Goal: Check status: Check status

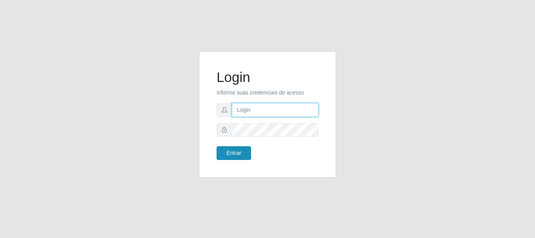
type input "[PERSON_NAME]"
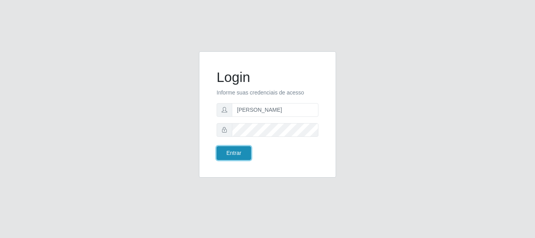
click at [231, 148] on button "Entrar" at bounding box center [234, 153] width 34 height 14
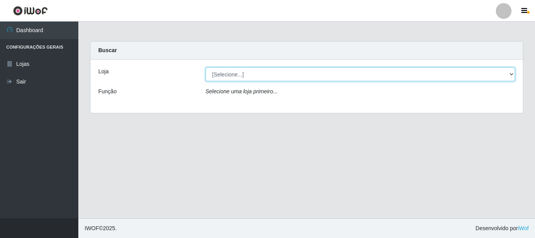
click at [279, 72] on select "[Selecione...] Bemais Supermercados - [GEOGRAPHIC_DATA]" at bounding box center [361, 74] width 310 height 14
select select "249"
click at [206, 67] on select "[Selecione...] Bemais Supermercados - [GEOGRAPHIC_DATA]" at bounding box center [361, 74] width 310 height 14
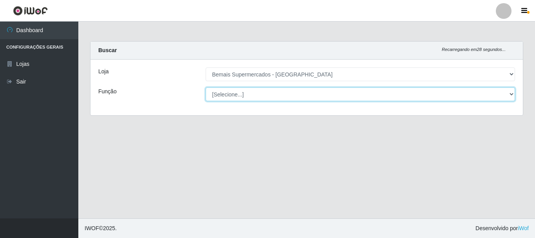
click at [294, 96] on select "[Selecione...] ASG ASG + ASG ++ Auxiliar de Depósito Auxiliar de Depósito + Aux…" at bounding box center [361, 94] width 310 height 14
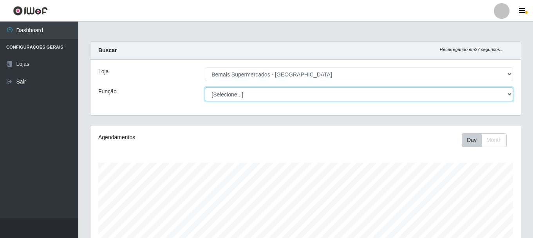
scroll to position [163, 430]
select select "116"
click at [205, 87] on select "[Selecione...] ASG ASG + ASG ++ Auxiliar de Depósito Auxiliar de Depósito + Aux…" at bounding box center [359, 94] width 308 height 14
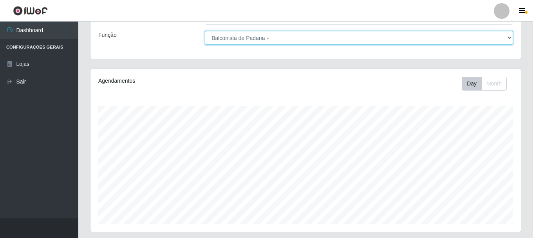
scroll to position [143, 0]
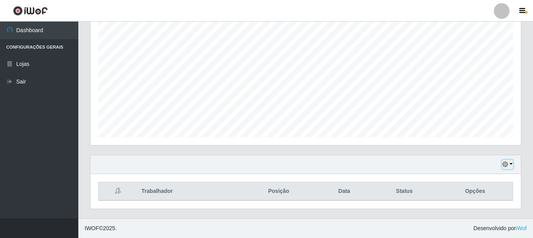
click at [506, 166] on icon "button" at bounding box center [505, 163] width 5 height 5
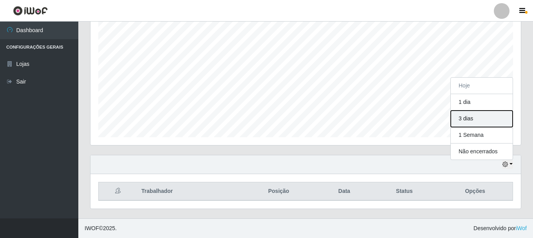
click at [468, 116] on button "3 dias" at bounding box center [482, 118] width 62 height 16
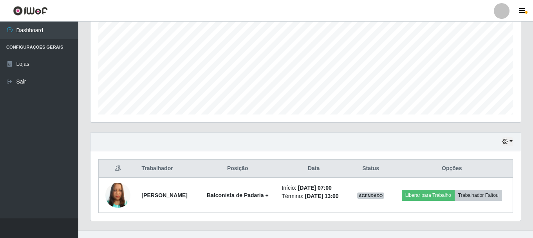
scroll to position [178, 0]
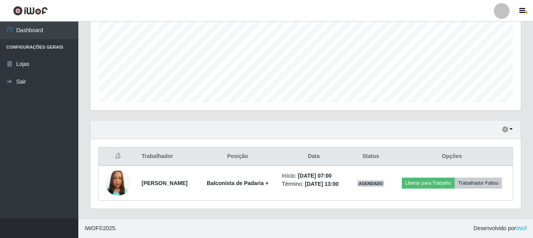
click at [512, 134] on div "Hoje 1 dia 3 dias 1 Semana Não encerrados" at bounding box center [305, 129] width 430 height 19
click at [515, 123] on div "Hoje 1 dia 3 dias 1 Semana Não encerrados" at bounding box center [305, 129] width 430 height 19
click at [507, 128] on icon "button" at bounding box center [505, 129] width 5 height 5
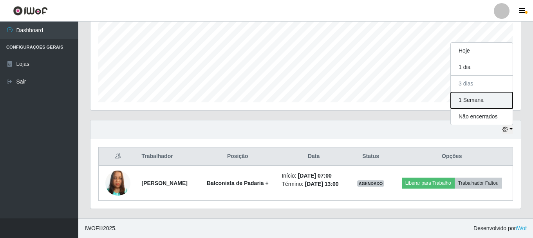
click at [476, 95] on button "1 Semana" at bounding box center [482, 100] width 62 height 16
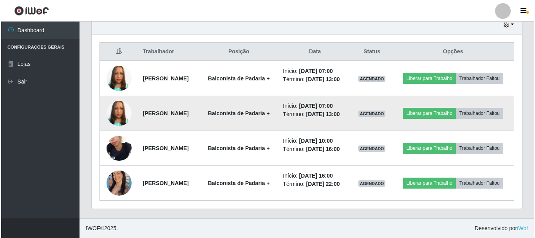
scroll to position [306, 0]
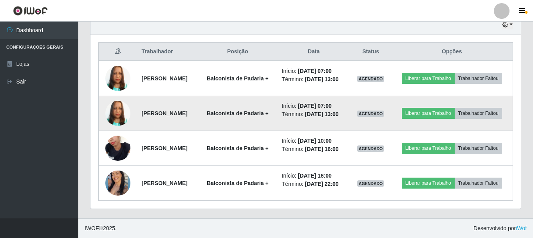
click at [120, 93] on img at bounding box center [117, 113] width 25 height 45
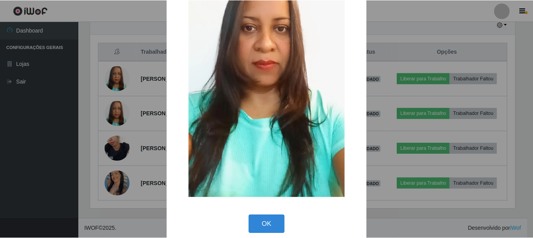
scroll to position [109, 0]
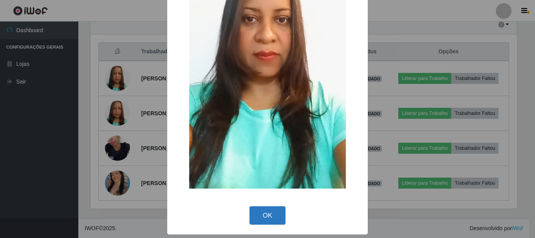
click at [265, 209] on button "OK" at bounding box center [268, 215] width 36 height 18
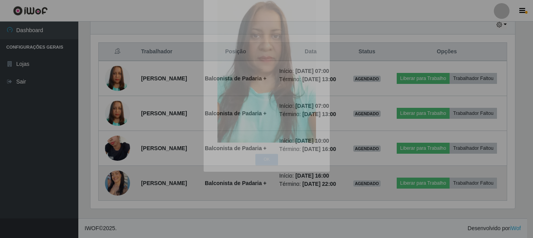
scroll to position [163, 430]
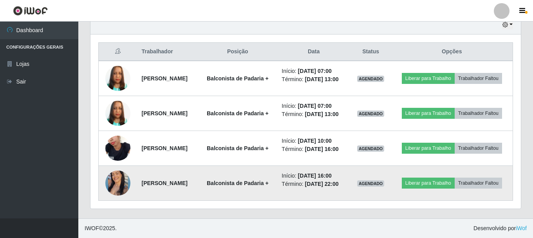
click at [113, 174] on img at bounding box center [117, 182] width 25 height 31
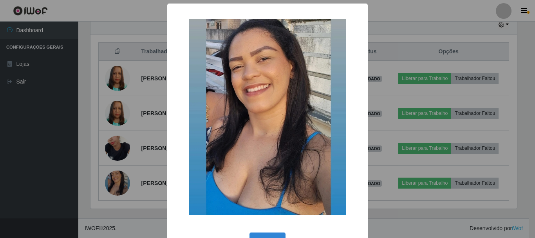
click at [89, 153] on div "× OK Cancel" at bounding box center [267, 119] width 535 height 238
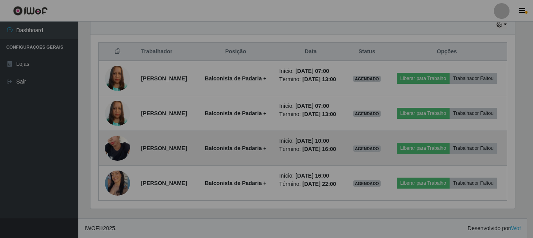
scroll to position [163, 430]
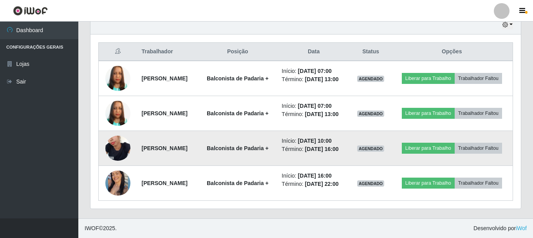
click at [114, 139] on img at bounding box center [117, 148] width 25 height 45
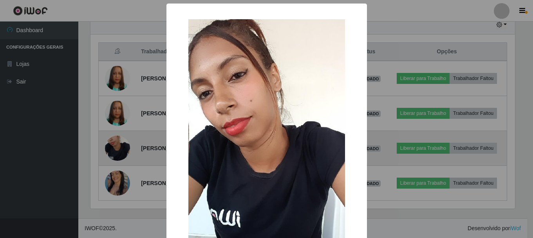
scroll to position [163, 427]
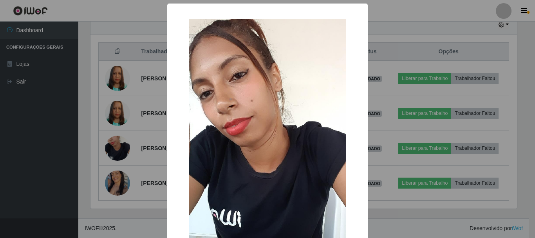
click at [87, 132] on div "× OK Cancel" at bounding box center [267, 119] width 535 height 238
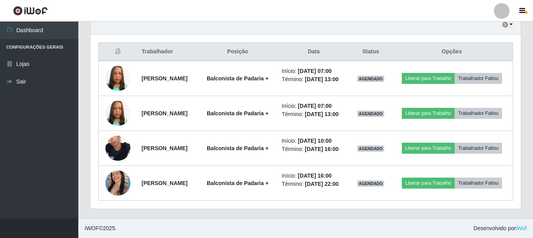
scroll to position [163, 430]
click at [332, 212] on div "Hoje 1 dia 3 dias 1 Semana Não encerrados Trabalhador Posição Data Status Opçõe…" at bounding box center [305, 116] width 443 height 203
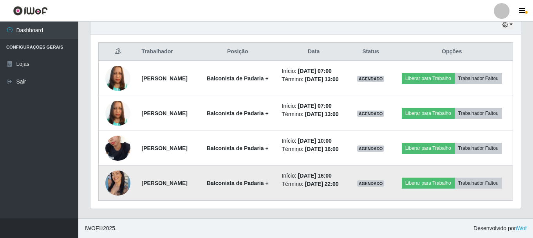
scroll to position [306, 0]
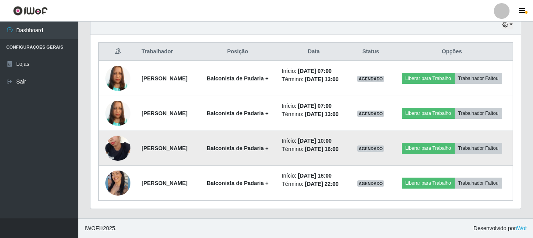
click at [107, 137] on img at bounding box center [117, 148] width 25 height 45
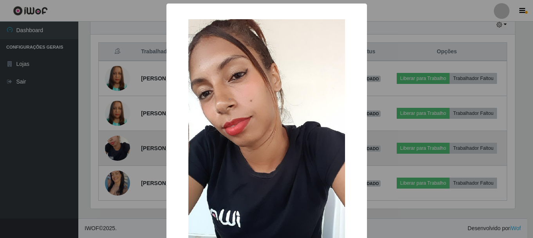
scroll to position [163, 427]
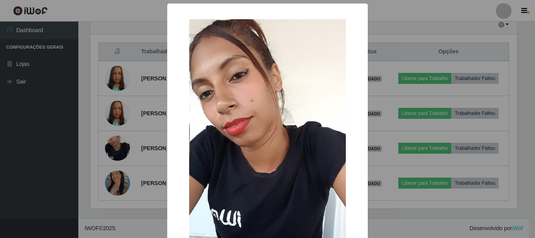
click at [63, 143] on div "× OK Cancel" at bounding box center [267, 119] width 535 height 238
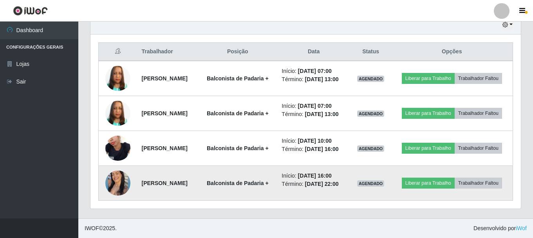
scroll to position [163, 430]
click at [115, 182] on img at bounding box center [117, 182] width 25 height 31
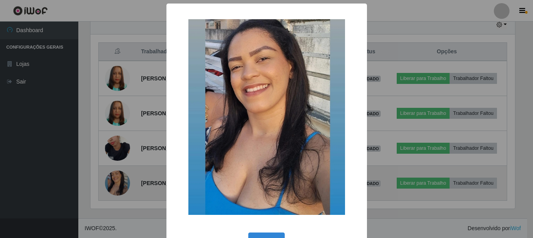
scroll to position [163, 427]
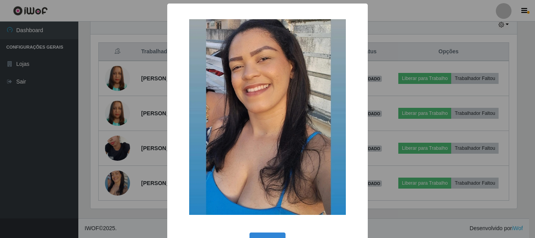
click at [57, 173] on div "× OK Cancel" at bounding box center [267, 119] width 535 height 238
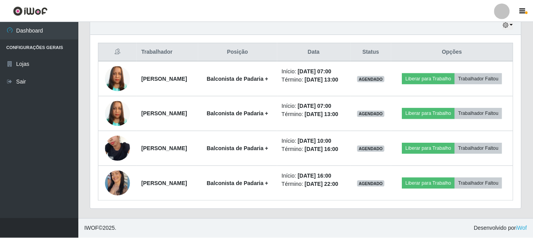
scroll to position [163, 430]
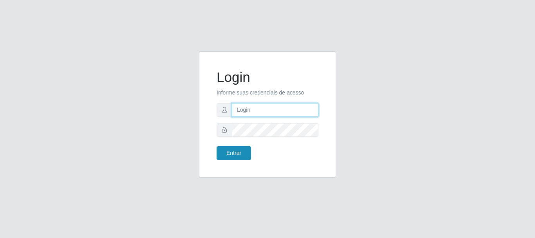
type input "[PERSON_NAME]"
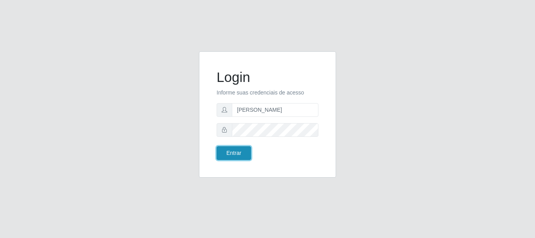
click at [238, 155] on button "Entrar" at bounding box center [234, 153] width 34 height 14
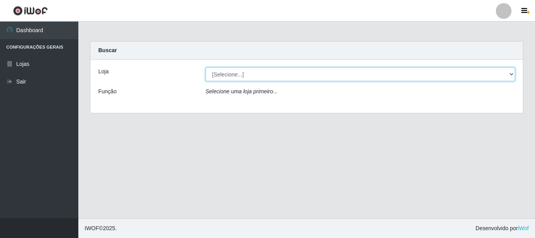
click at [257, 73] on select "[Selecione...] Bemais Supermercados - [GEOGRAPHIC_DATA]" at bounding box center [361, 74] width 310 height 14
select select "249"
click at [206, 67] on select "[Selecione...] Bemais Supermercados - [GEOGRAPHIC_DATA]" at bounding box center [361, 74] width 310 height 14
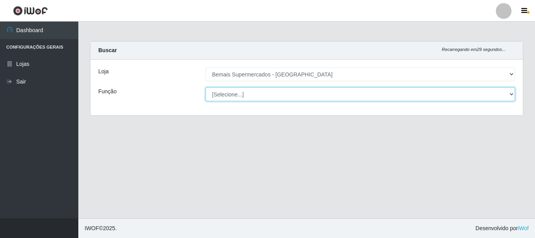
click at [265, 95] on select "[Selecione...] ASG ASG + ASG ++ Auxiliar de Depósito Auxiliar de Depósito + Aux…" at bounding box center [361, 94] width 310 height 14
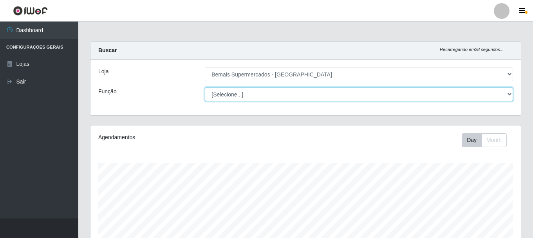
scroll to position [163, 430]
select select "116"
click at [205, 87] on select "[Selecione...] ASG ASG + ASG ++ Auxiliar de Depósito Auxiliar de Depósito + Aux…" at bounding box center [359, 94] width 308 height 14
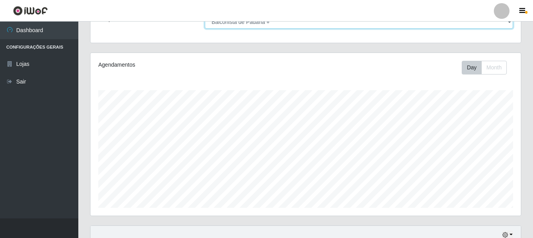
scroll to position [143, 0]
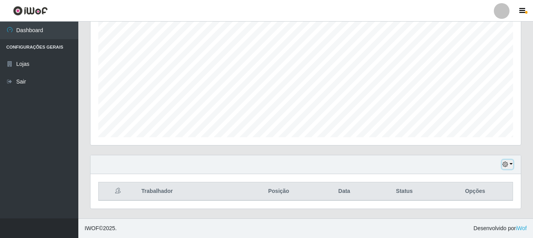
click at [505, 166] on icon "button" at bounding box center [505, 163] width 5 height 5
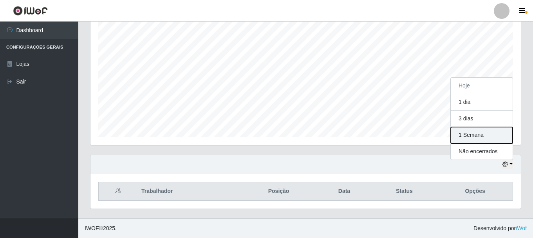
click at [485, 134] on button "1 Semana" at bounding box center [482, 135] width 62 height 16
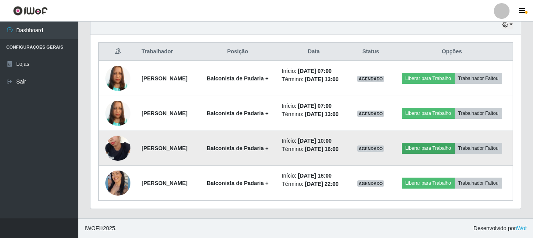
scroll to position [306, 0]
click at [114, 139] on img at bounding box center [117, 148] width 25 height 45
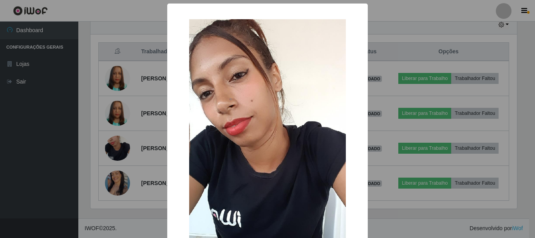
click at [135, 105] on div "× OK Cancel" at bounding box center [267, 119] width 535 height 238
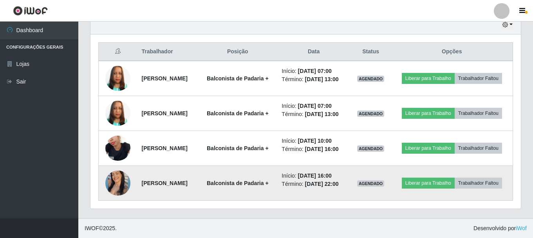
click at [119, 185] on img at bounding box center [117, 182] width 25 height 31
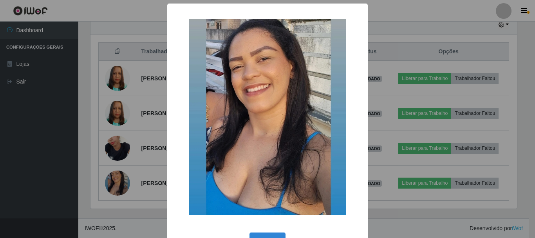
click at [109, 101] on div "× OK Cancel" at bounding box center [267, 119] width 535 height 238
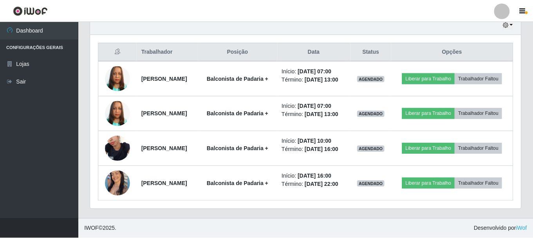
scroll to position [163, 430]
click at [109, 101] on img at bounding box center [117, 113] width 25 height 45
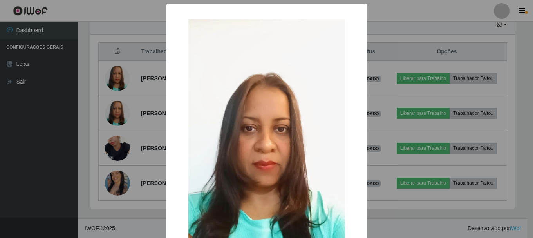
scroll to position [163, 427]
click at [109, 147] on div "× OK Cancel" at bounding box center [267, 119] width 535 height 238
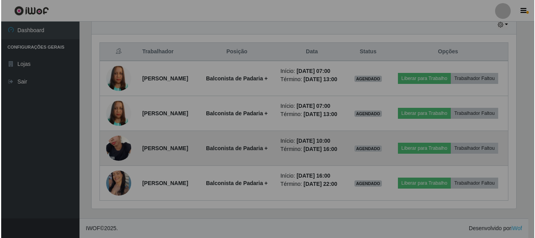
scroll to position [163, 430]
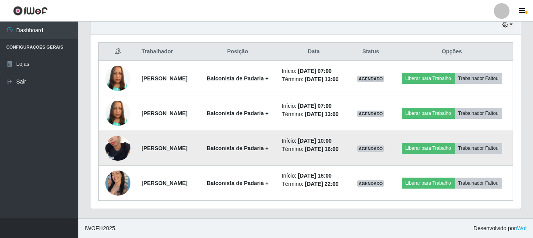
click at [114, 137] on img at bounding box center [117, 148] width 25 height 45
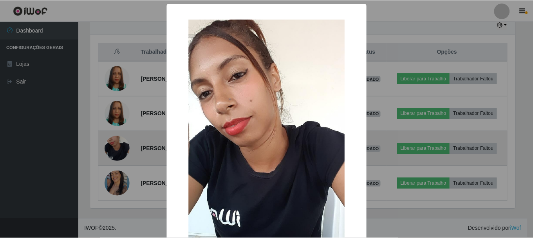
scroll to position [163, 427]
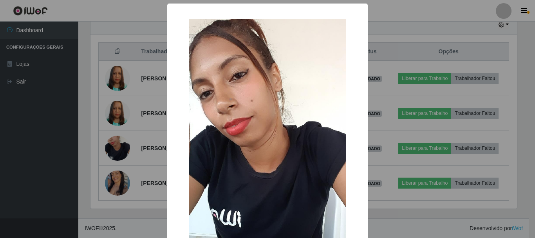
click at [113, 137] on div "× OK Cancel" at bounding box center [267, 119] width 535 height 238
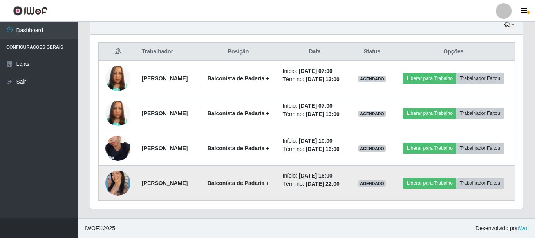
scroll to position [163, 430]
click at [117, 181] on img at bounding box center [117, 182] width 25 height 31
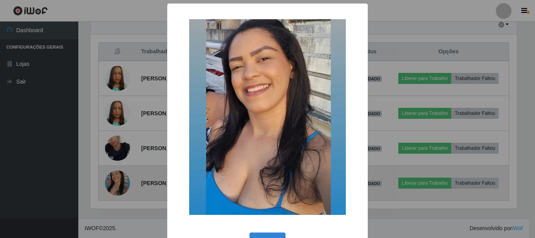
click at [117, 181] on div "× OK Cancel" at bounding box center [267, 119] width 535 height 238
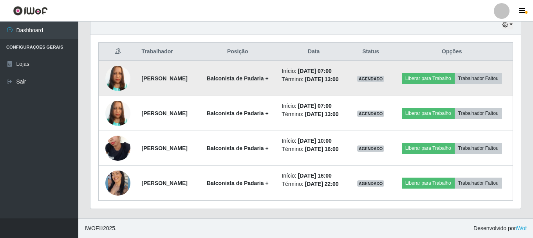
scroll to position [306, 0]
